Goal: Check status: Check status

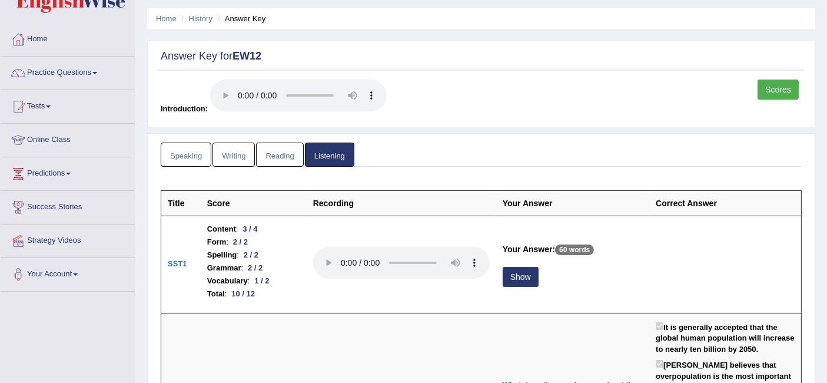
scroll to position [38, 0]
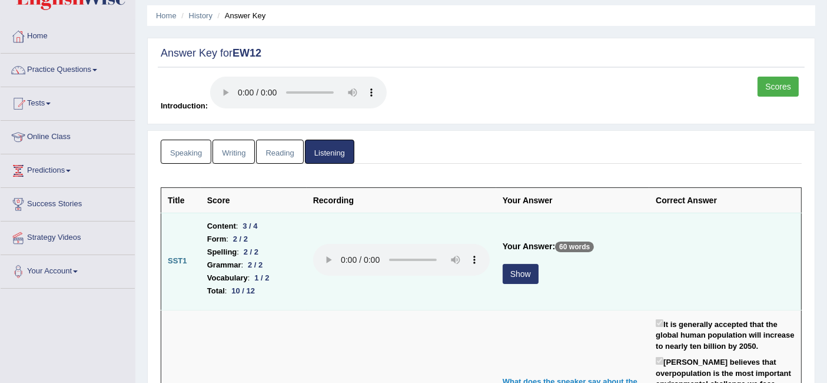
click at [595, 303] on td "Your Answer: 60 words Show" at bounding box center [572, 260] width 153 height 97
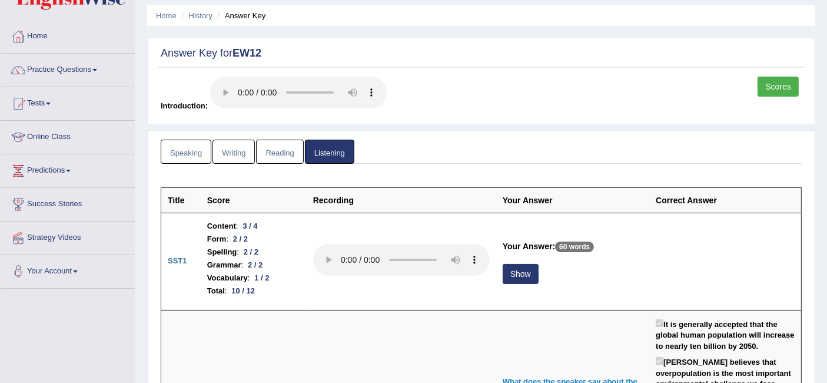
click at [774, 93] on link "Scores" at bounding box center [777, 87] width 41 height 20
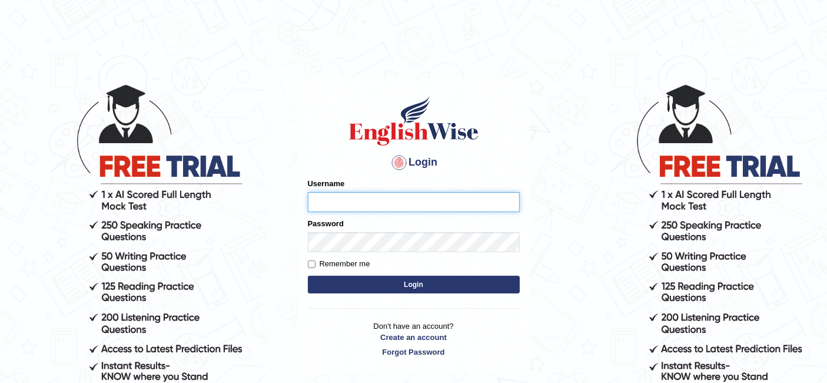
click at [418, 210] on input "Username" at bounding box center [414, 202] width 212 height 20
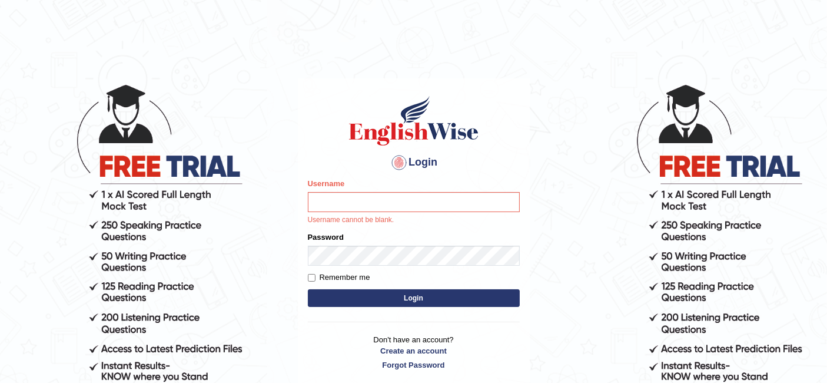
click at [467, 304] on button "Login" at bounding box center [414, 298] width 212 height 18
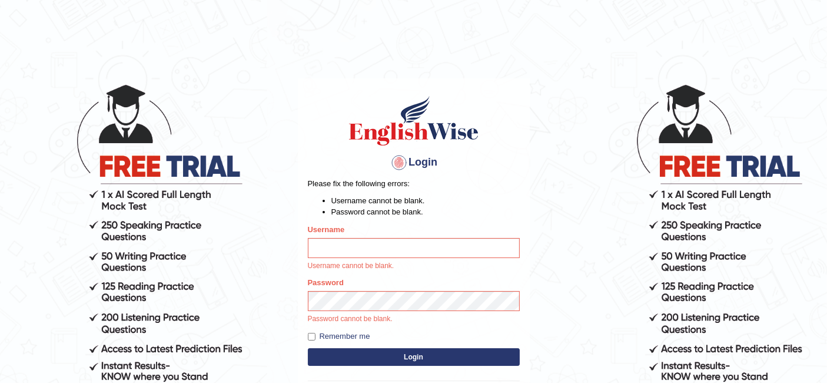
click at [413, 270] on p "Username cannot be blank." at bounding box center [414, 266] width 212 height 11
click at [431, 247] on input "Username" at bounding box center [414, 248] width 212 height 20
click at [426, 250] on input "Username" at bounding box center [414, 248] width 212 height 20
type input "Raji_S"
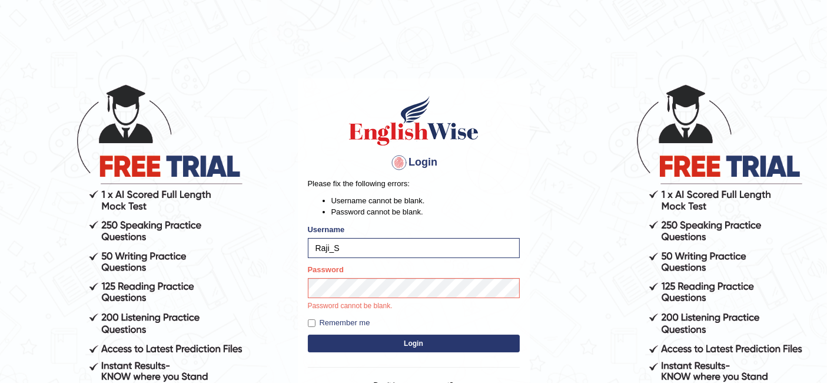
click at [425, 302] on p "Password cannot be blank." at bounding box center [414, 306] width 212 height 11
click at [311, 325] on input "Remember me" at bounding box center [312, 323] width 8 height 8
checkbox input "true"
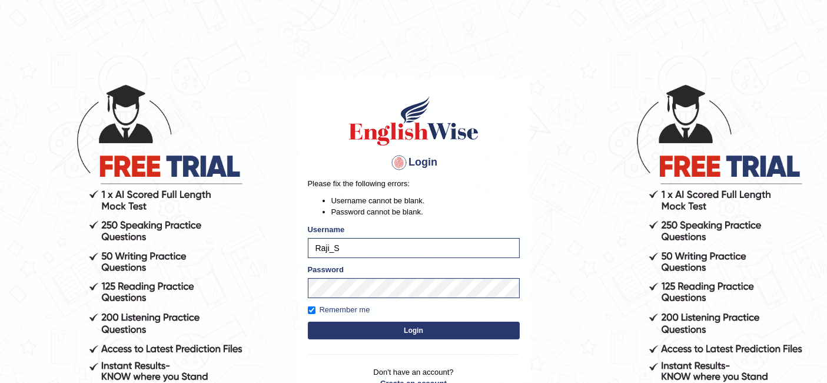
click at [378, 329] on button "Login" at bounding box center [414, 330] width 212 height 18
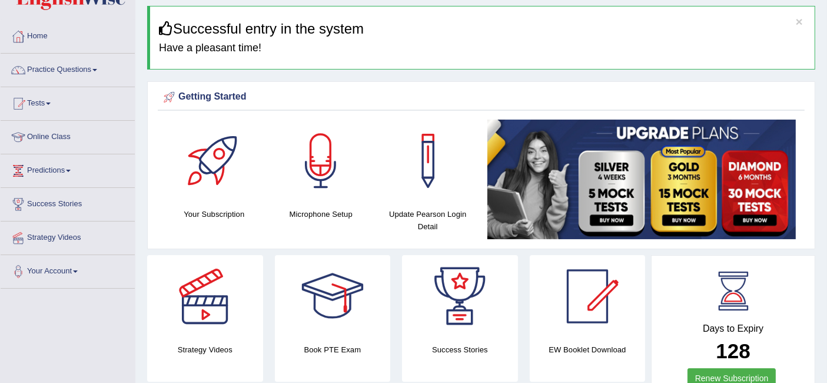
scroll to position [37, 0]
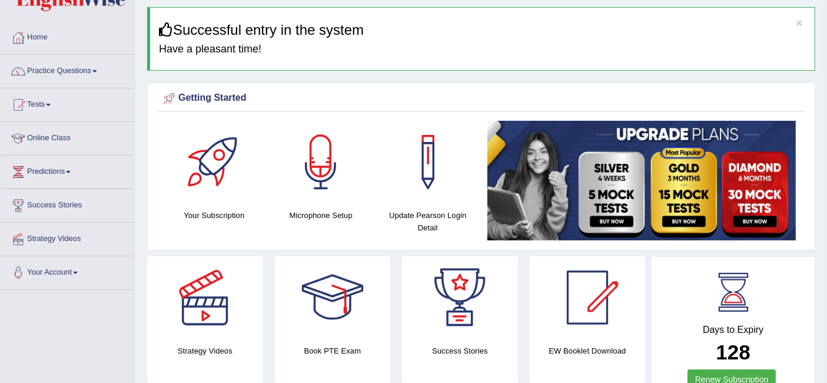
click at [39, 106] on link "Tests" at bounding box center [68, 102] width 134 height 29
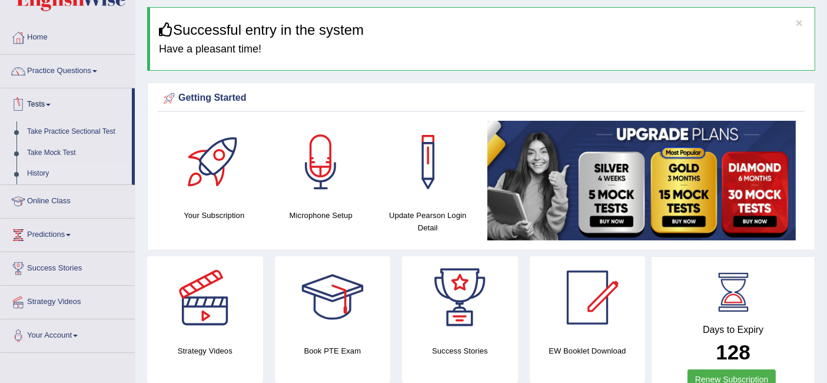
click at [35, 171] on link "History" at bounding box center [77, 173] width 110 height 21
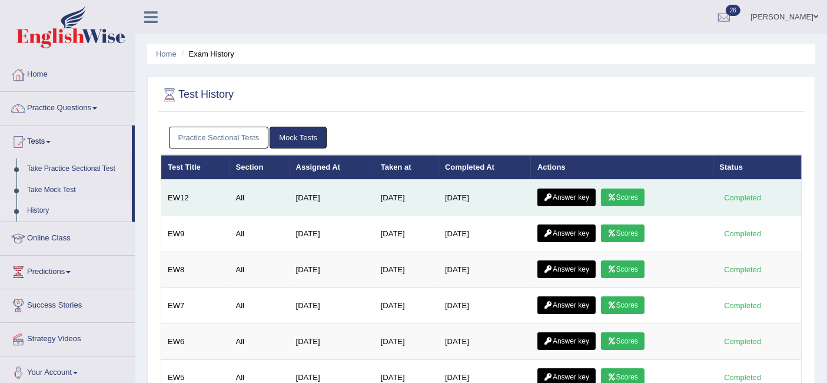
click at [631, 201] on link "Scores" at bounding box center [623, 197] width 44 height 18
